Goal: Find specific page/section: Find specific page/section

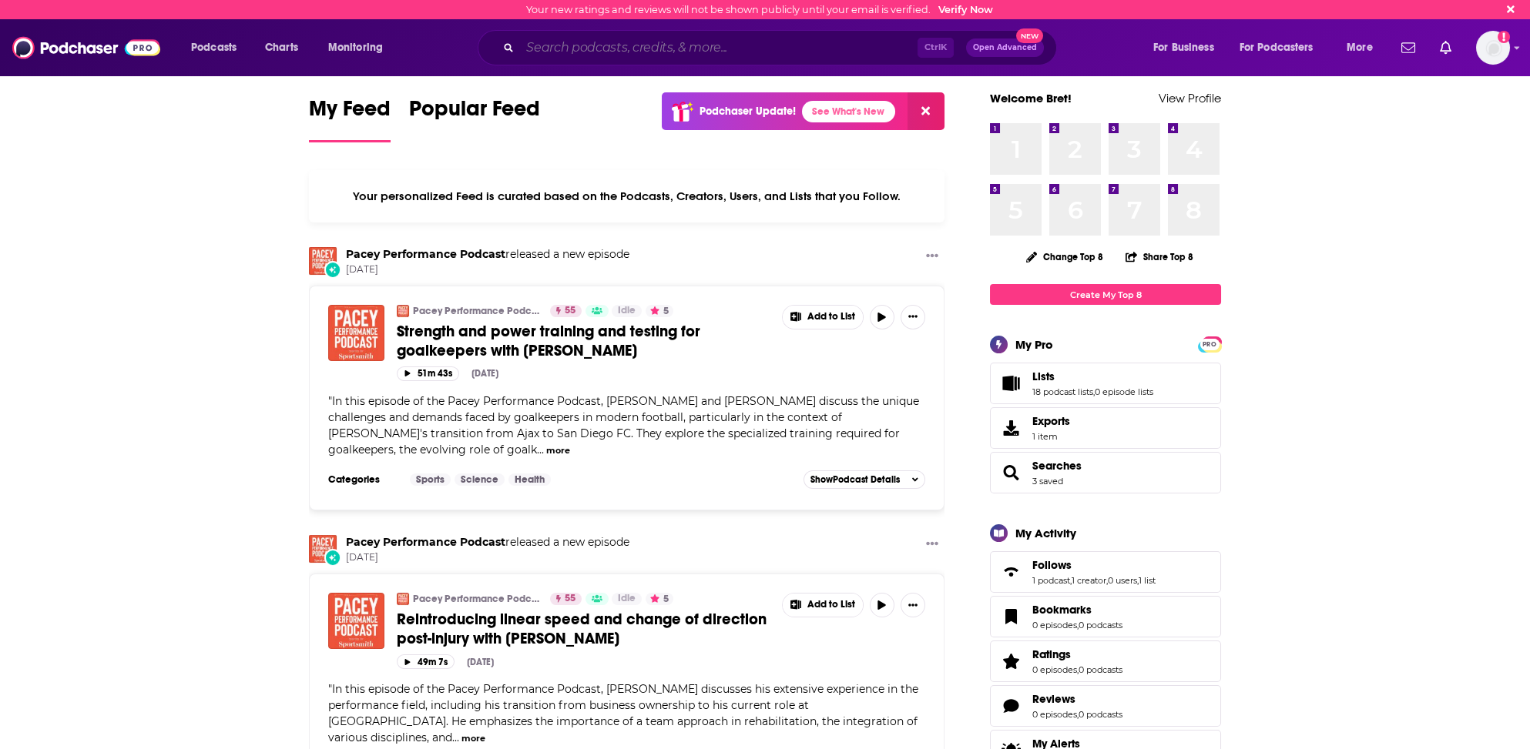
click at [604, 45] on input "Search podcasts, credits, & more..." at bounding box center [718, 47] width 397 height 25
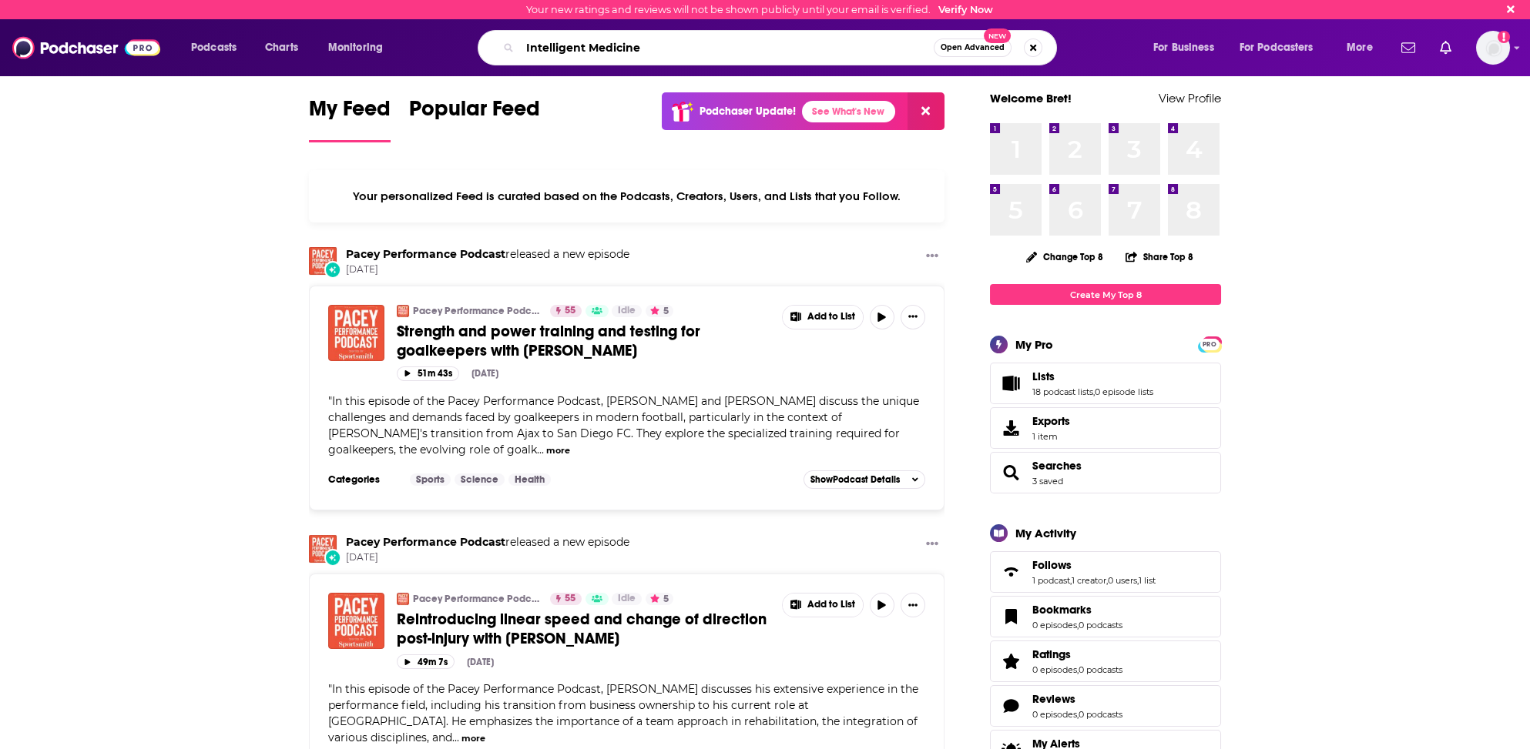
type input "Intelligent Medicine"
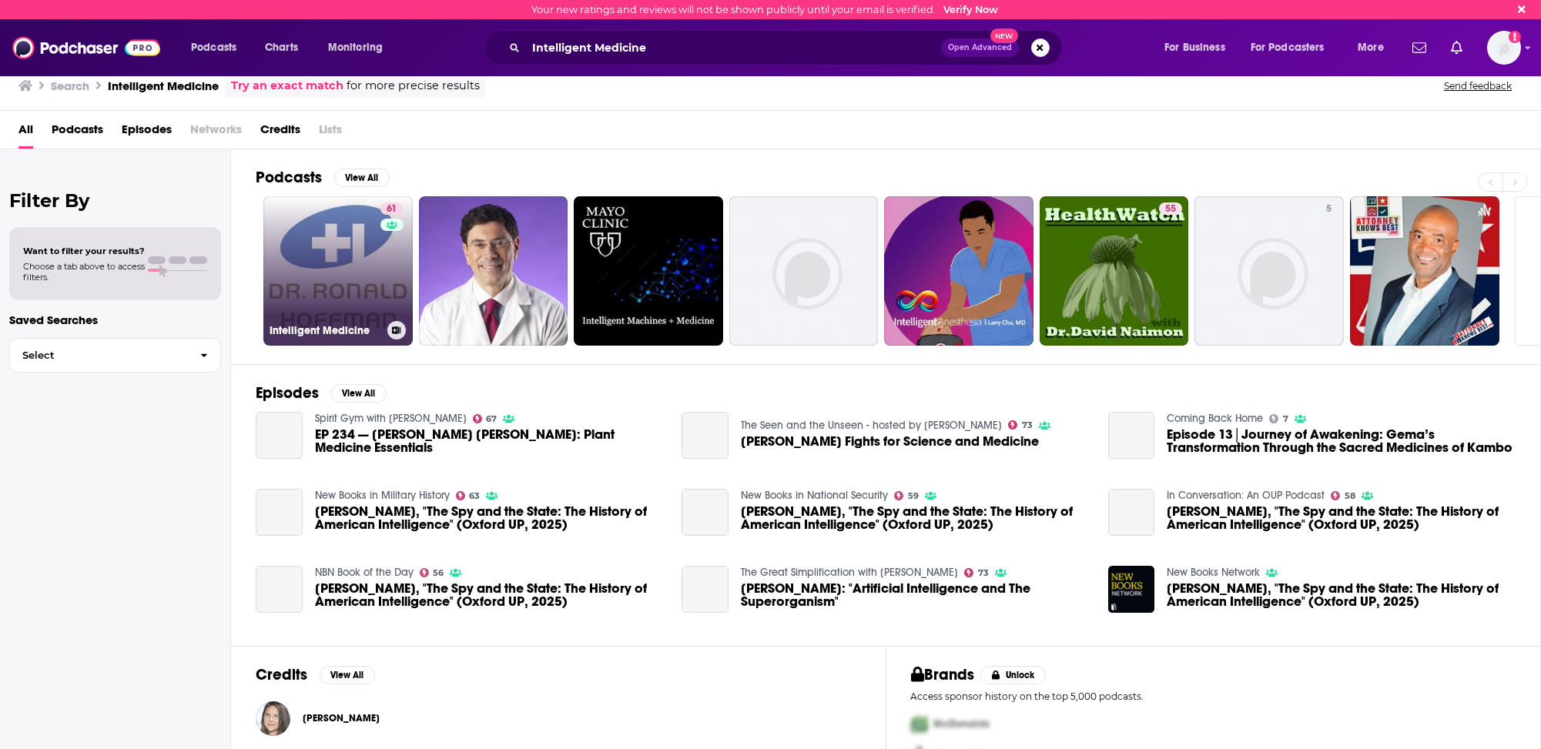
click at [322, 273] on link "61 Intelligent Medicine" at bounding box center [337, 270] width 149 height 149
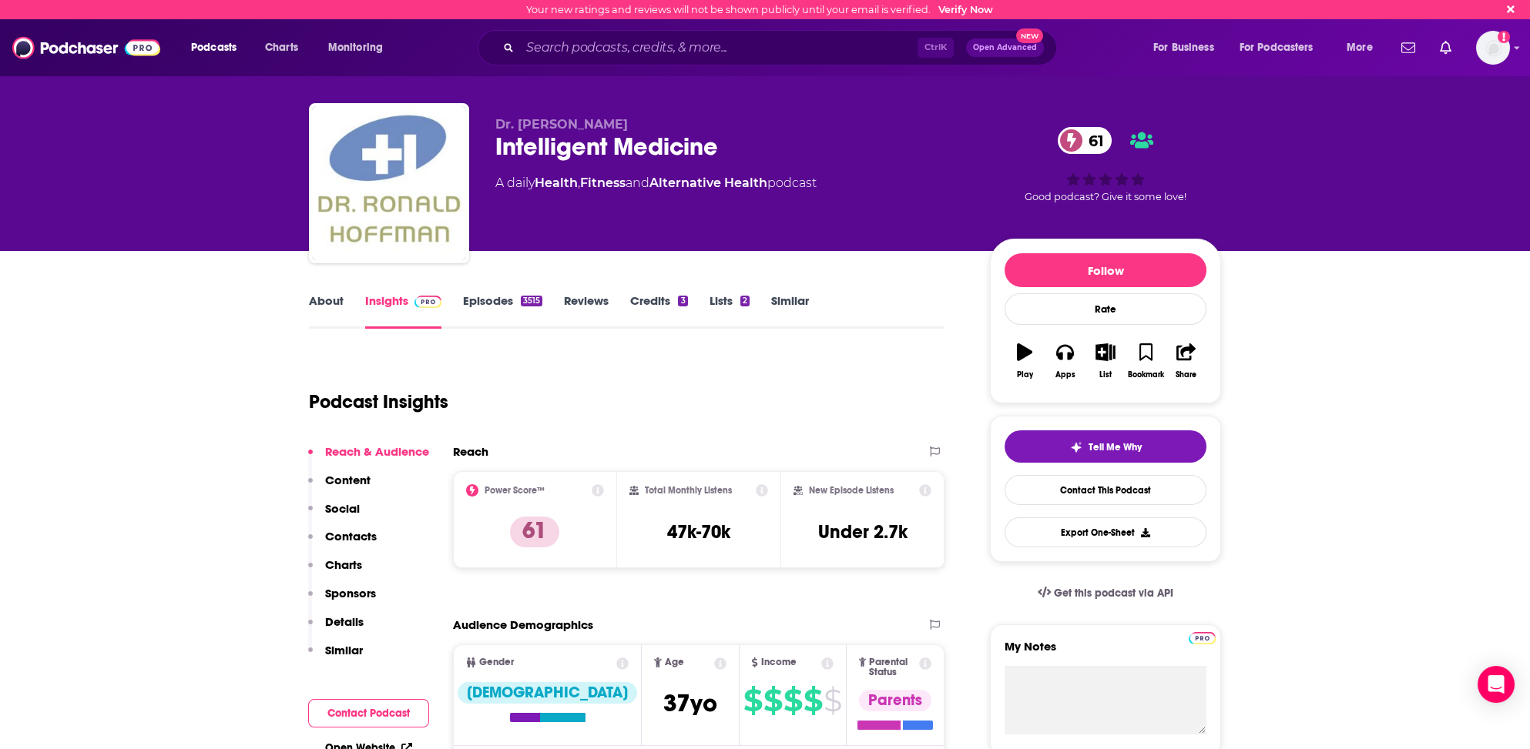
click at [353, 534] on p "Contacts" at bounding box center [351, 536] width 52 height 15
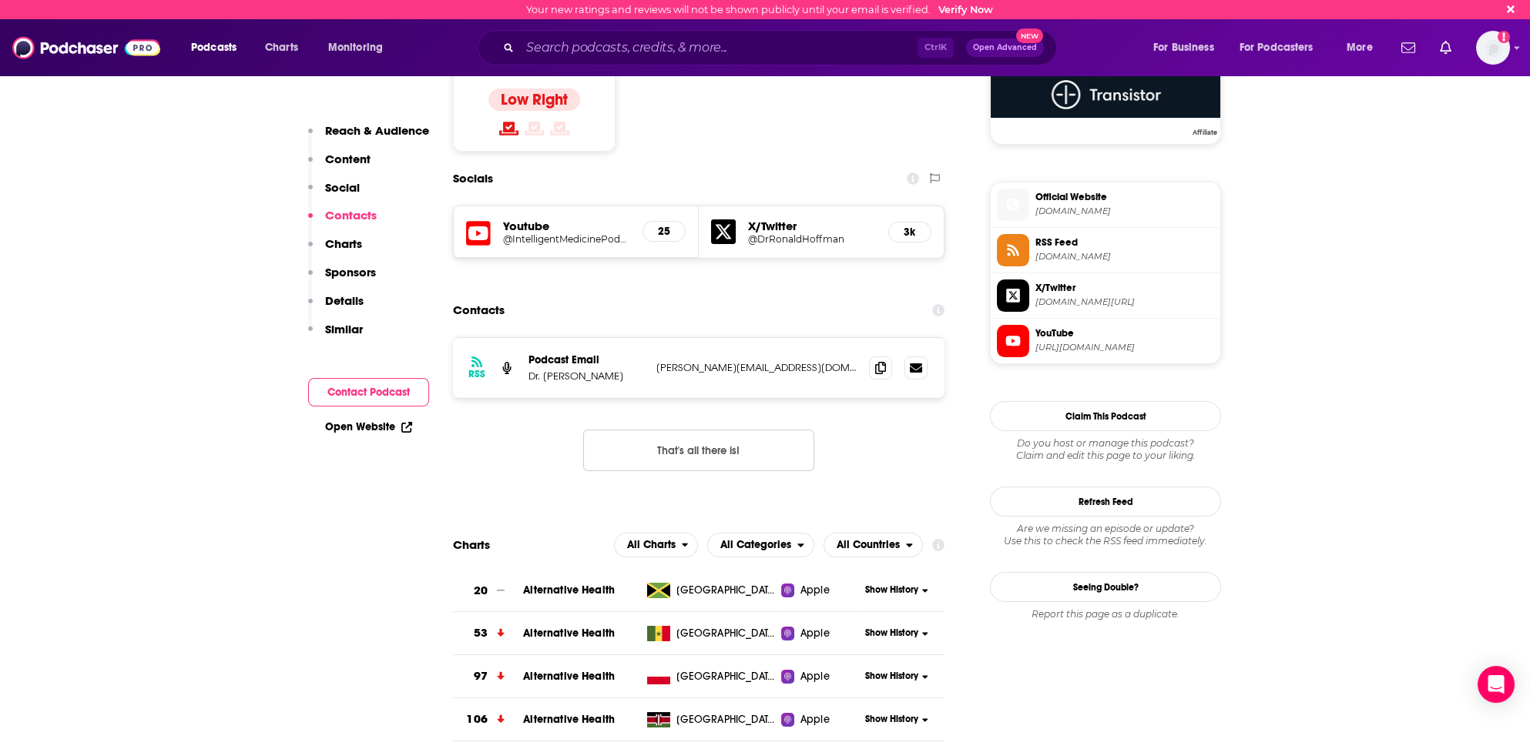
scroll to position [1189, 0]
